Goal: Transaction & Acquisition: Book appointment/travel/reservation

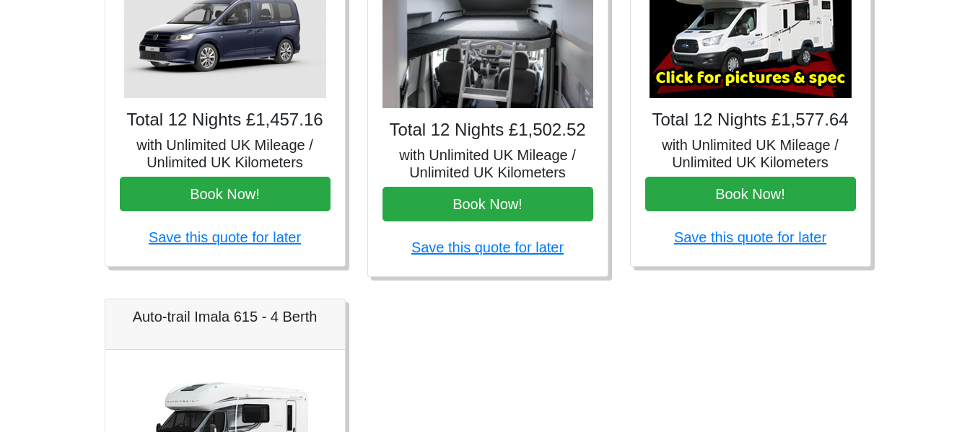
scroll to position [711, 0]
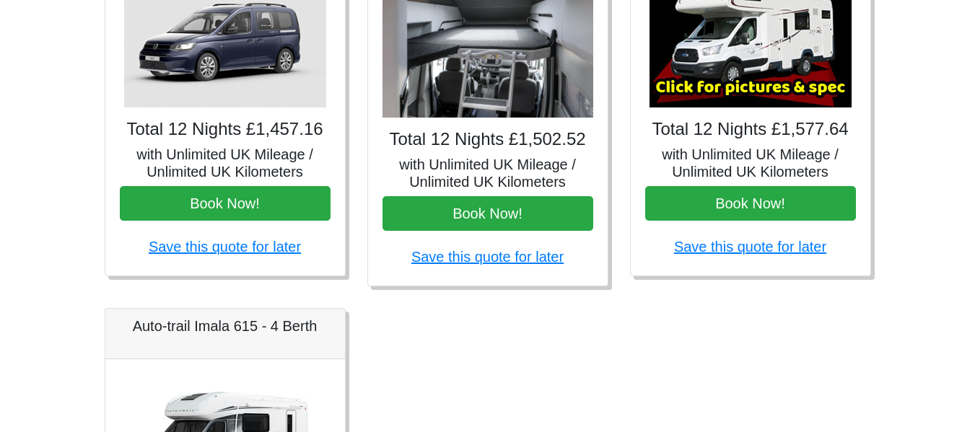
click at [287, 66] on img at bounding box center [225, 43] width 202 height 130
click at [208, 150] on h5 "with Unlimited UK Mileage / Unlimited UK Kilometers" at bounding box center [225, 163] width 211 height 35
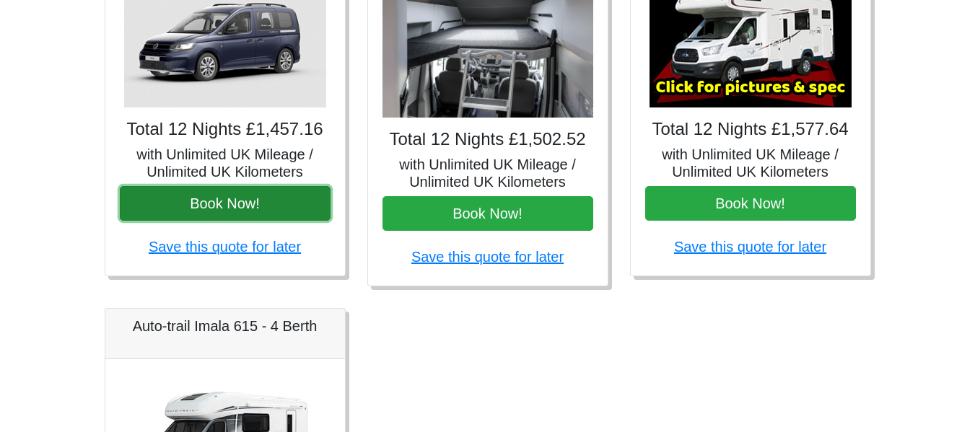
click at [214, 202] on button "Book Now!" at bounding box center [225, 203] width 211 height 35
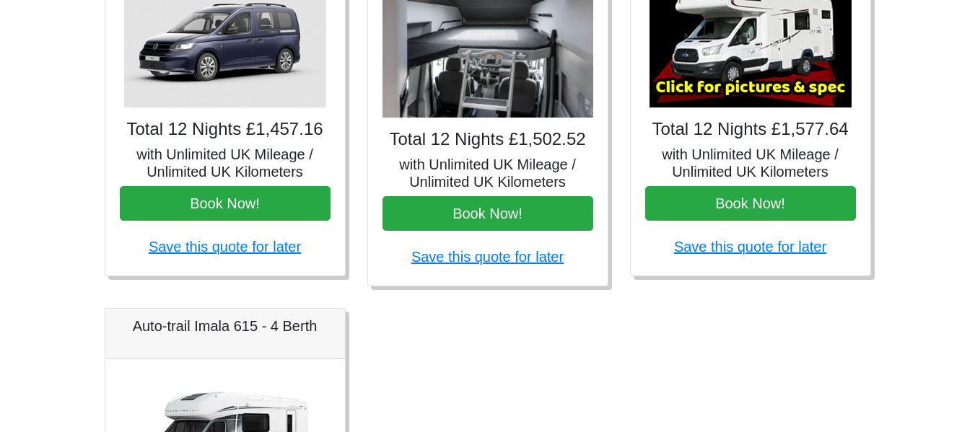
click at [253, 116] on div "Total 12 Nights £1,457.16 with Unlimited UK Mileage / Unlimited UK Kilometers B…" at bounding box center [225, 119] width 240 height 312
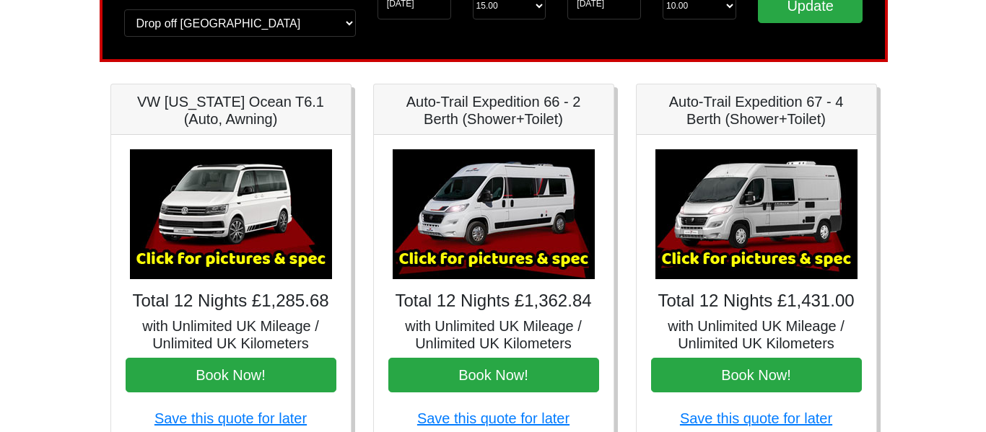
scroll to position [185, 0]
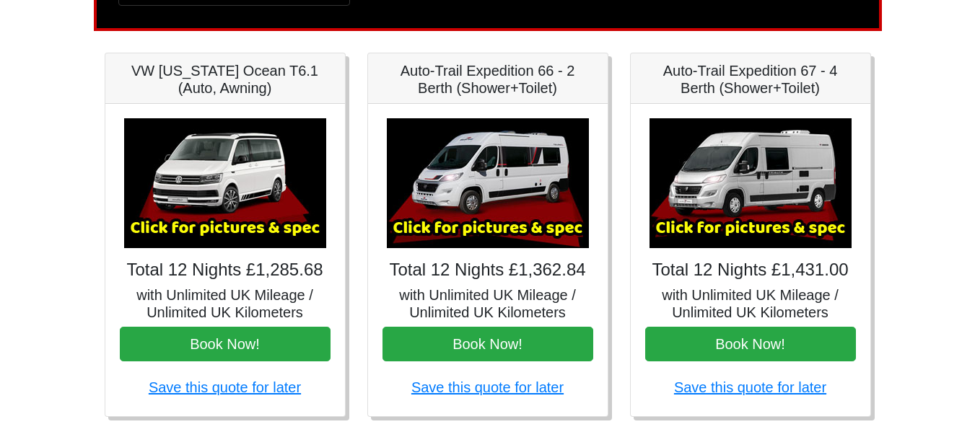
click at [253, 207] on img at bounding box center [225, 183] width 202 height 130
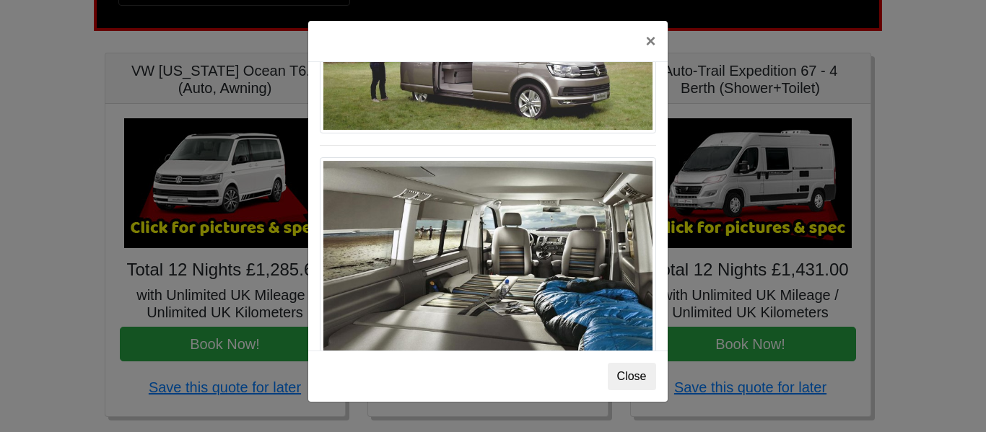
scroll to position [1574, 0]
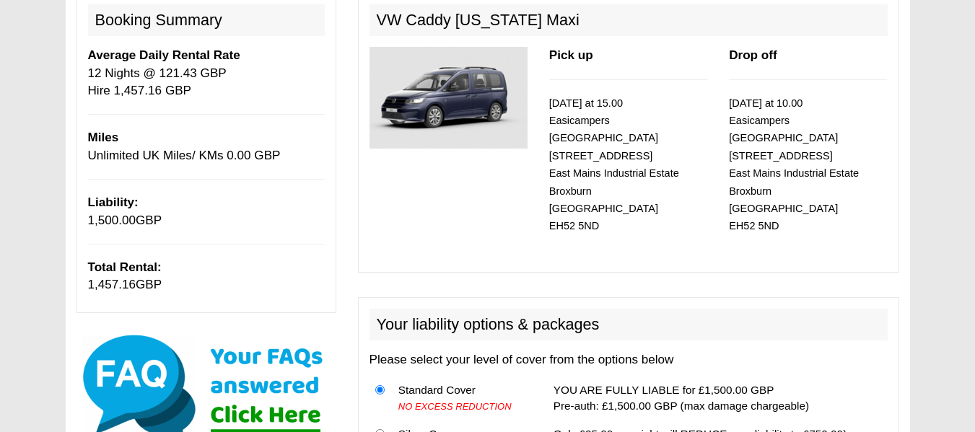
scroll to position [188, 0]
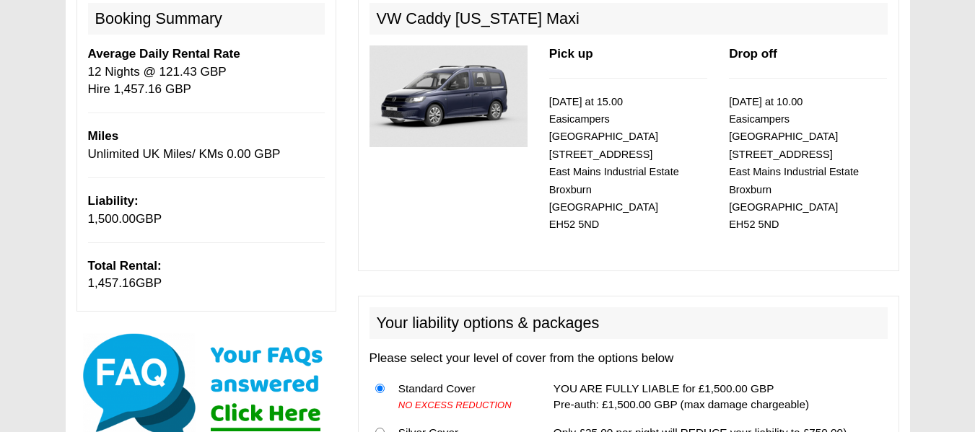
click at [463, 110] on img at bounding box center [448, 96] width 158 height 102
